Goal: Find specific page/section: Find specific page/section

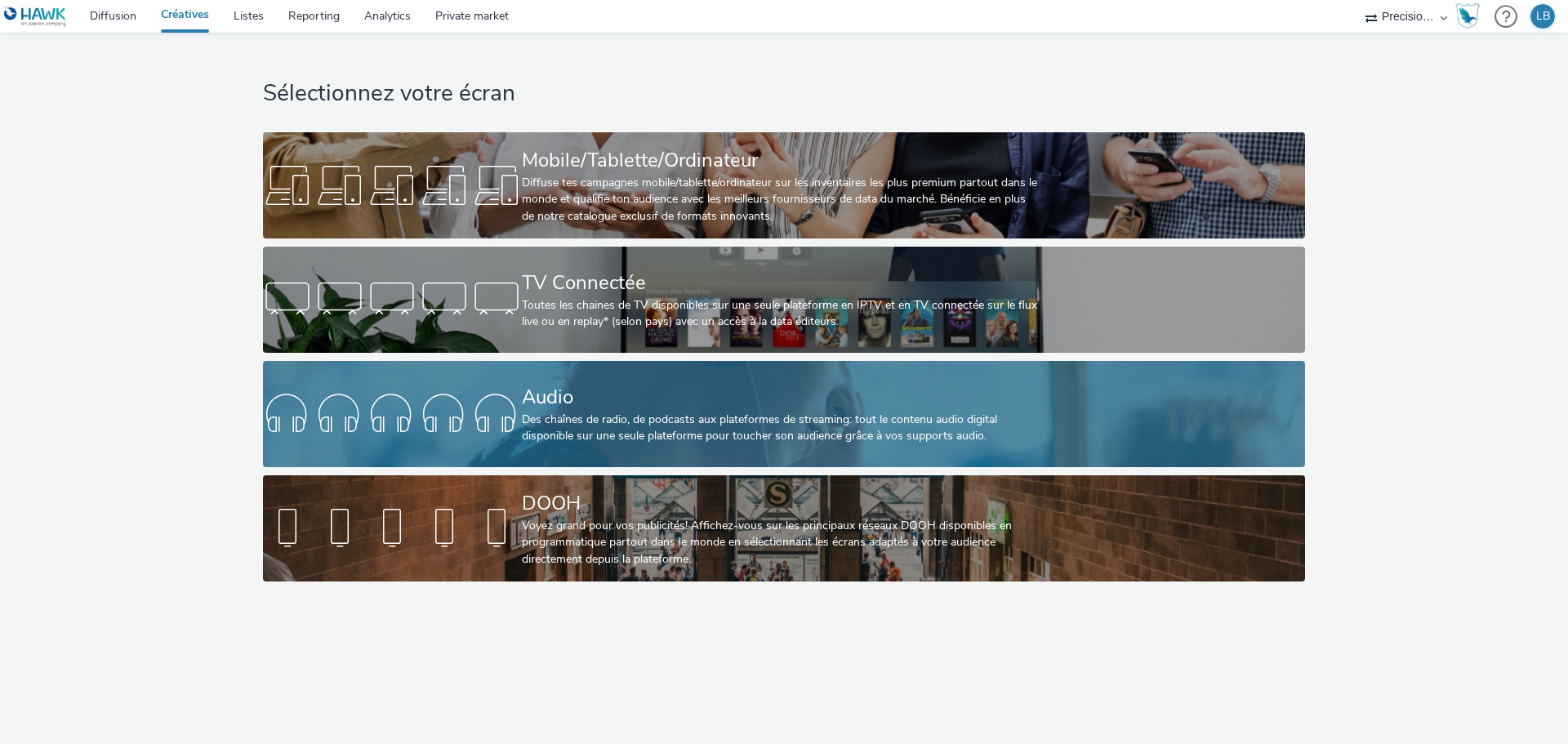
click at [607, 401] on div "Audio" at bounding box center [780, 397] width 517 height 28
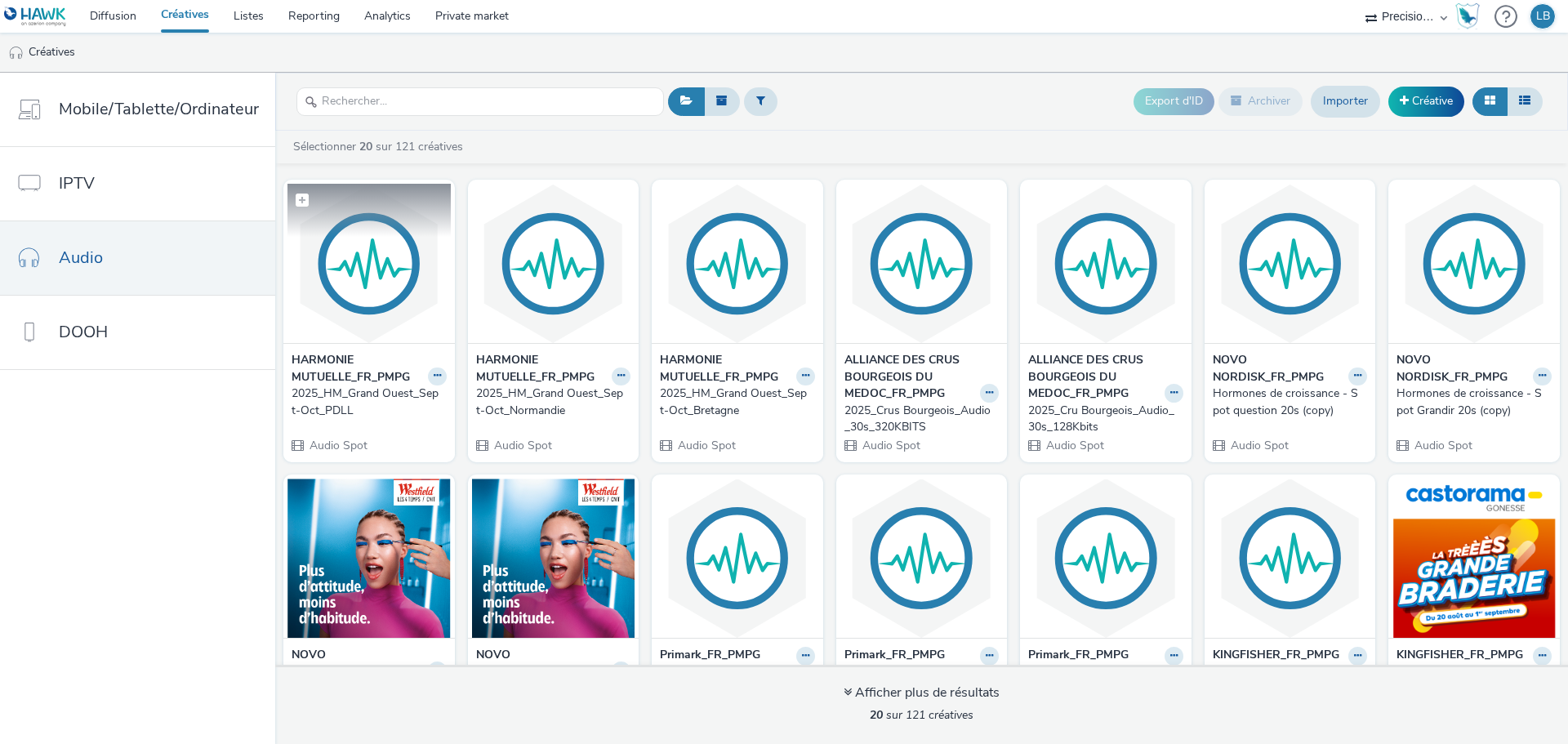
click at [416, 261] on img at bounding box center [369, 263] width 163 height 159
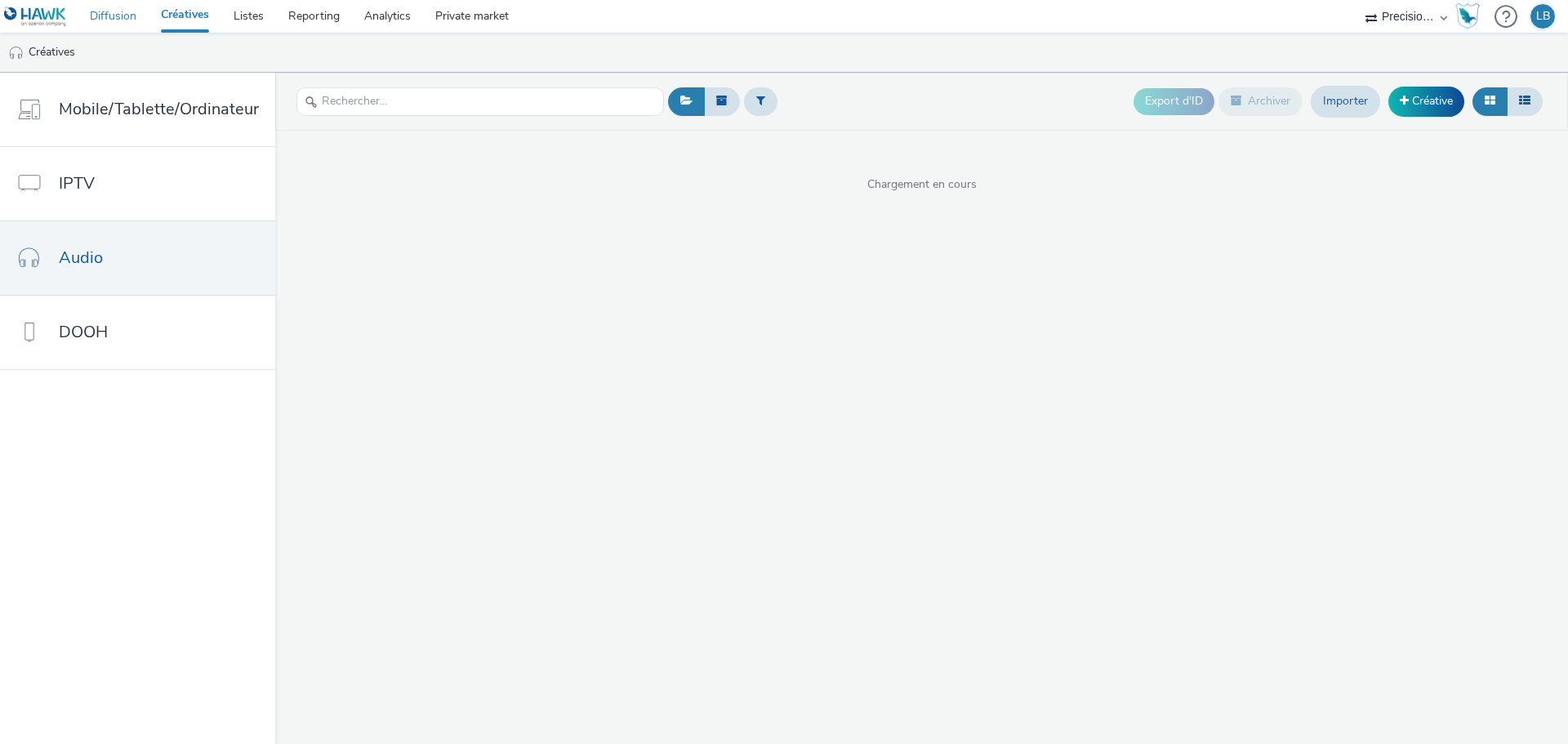
click at [120, 17] on link "Diffusion" at bounding box center [113, 16] width 71 height 33
